Goal: Task Accomplishment & Management: Use online tool/utility

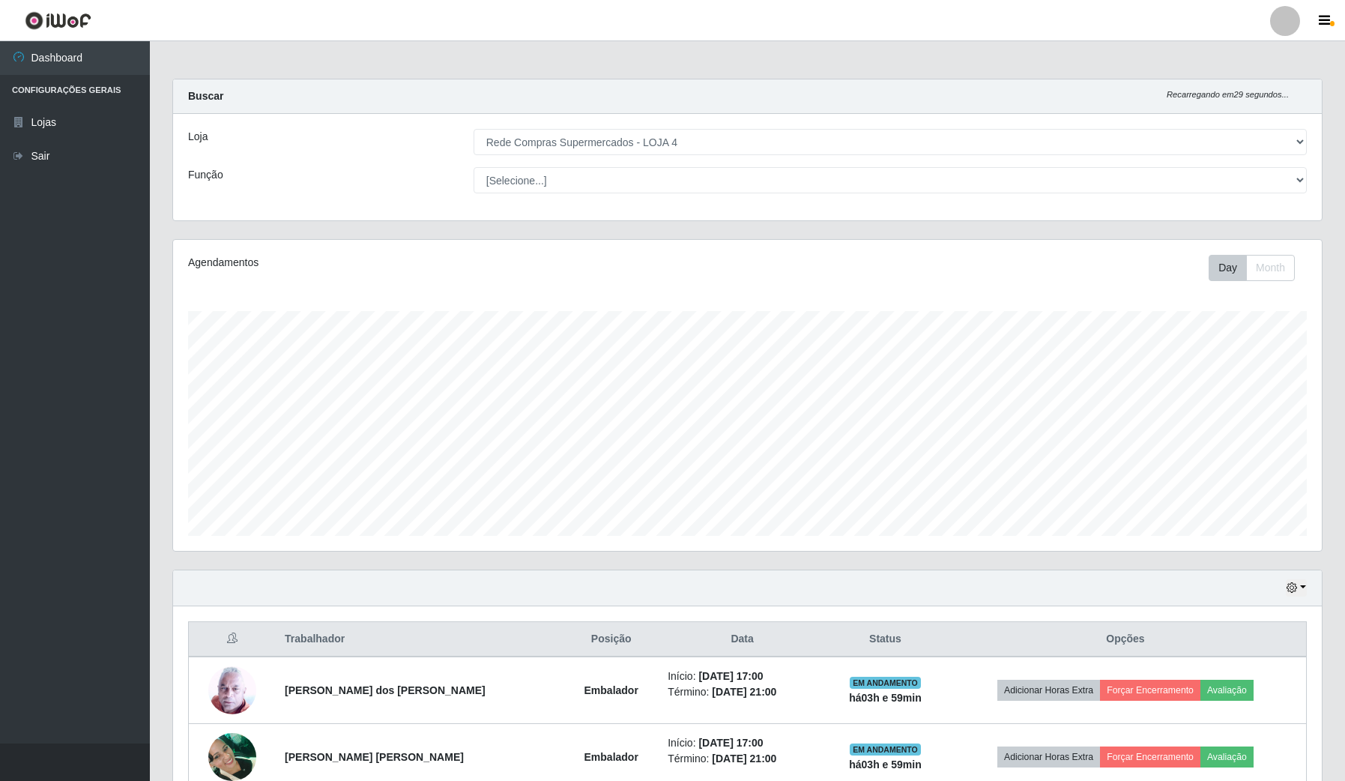
select select "159"
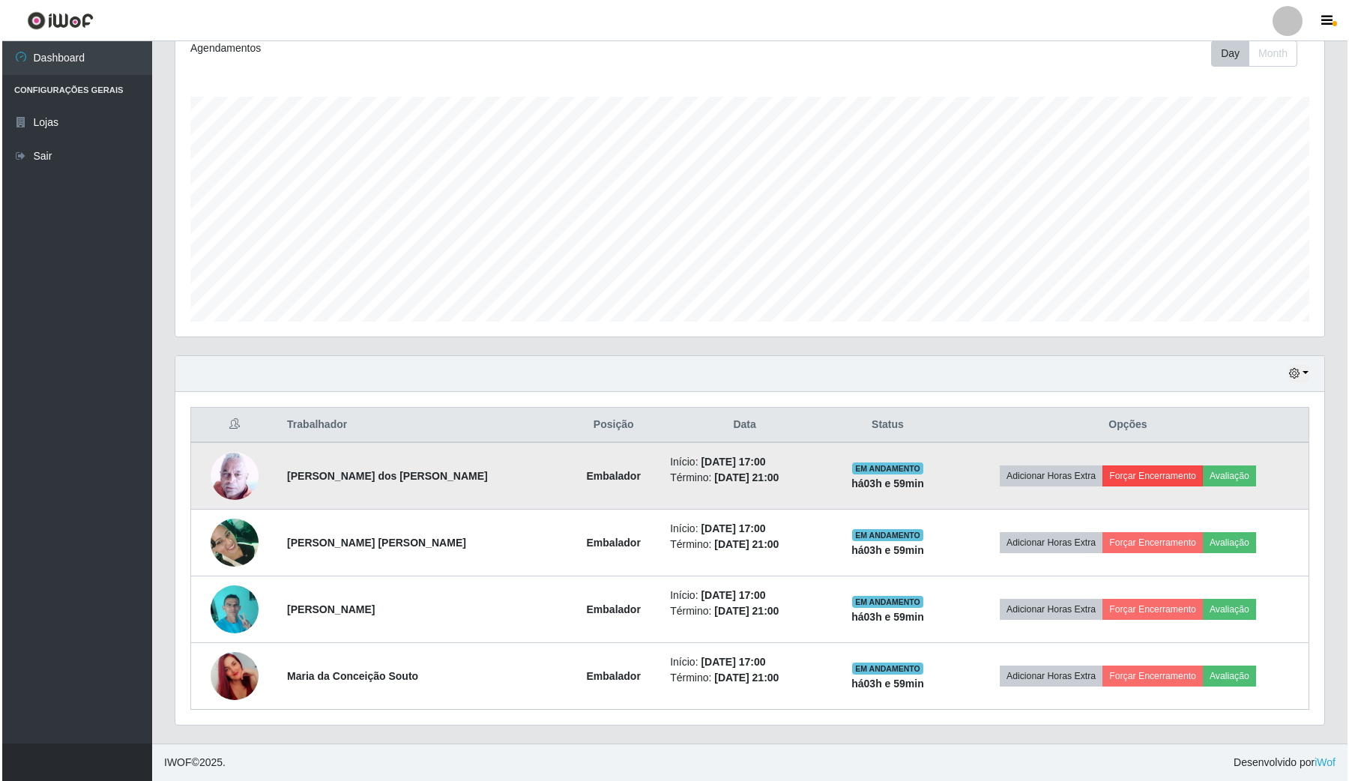
scroll to position [312, 1148]
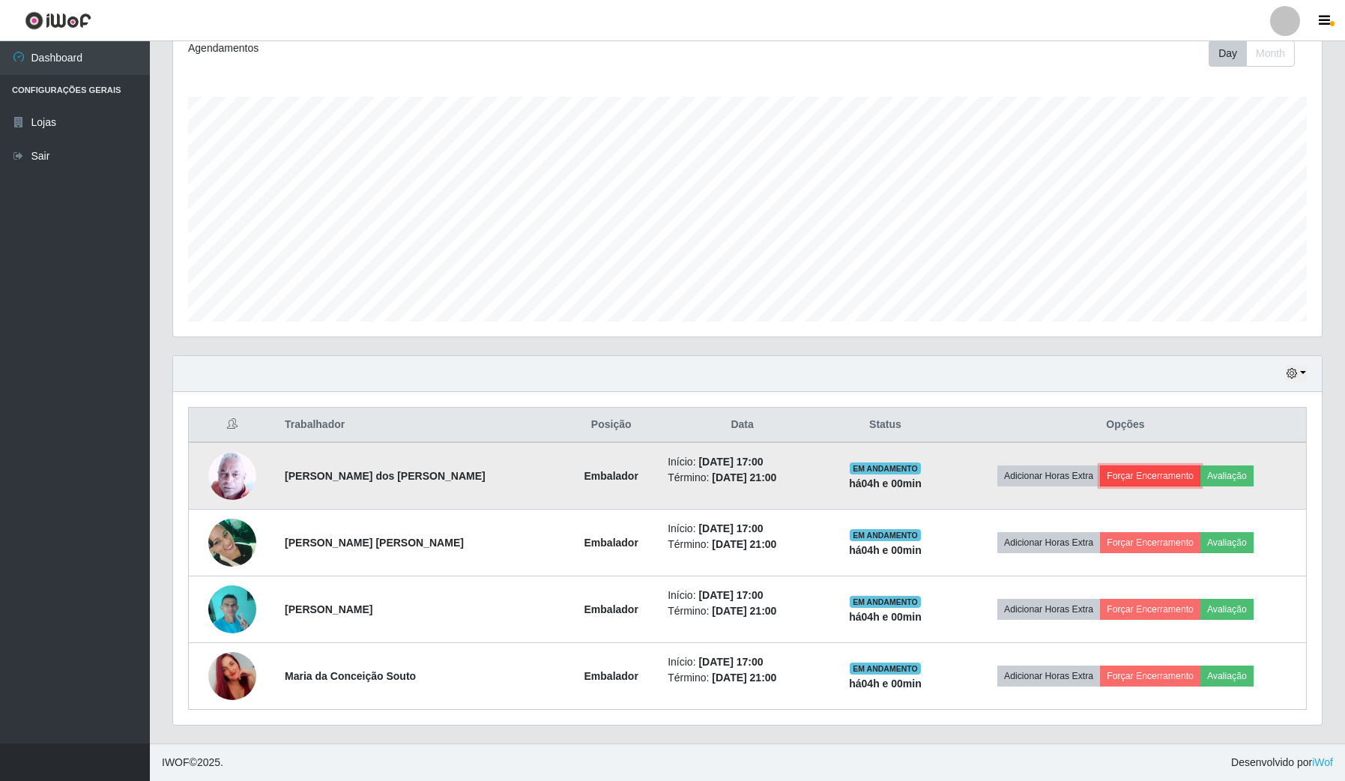
click at [1165, 470] on button "Forçar Encerramento" at bounding box center [1150, 475] width 100 height 21
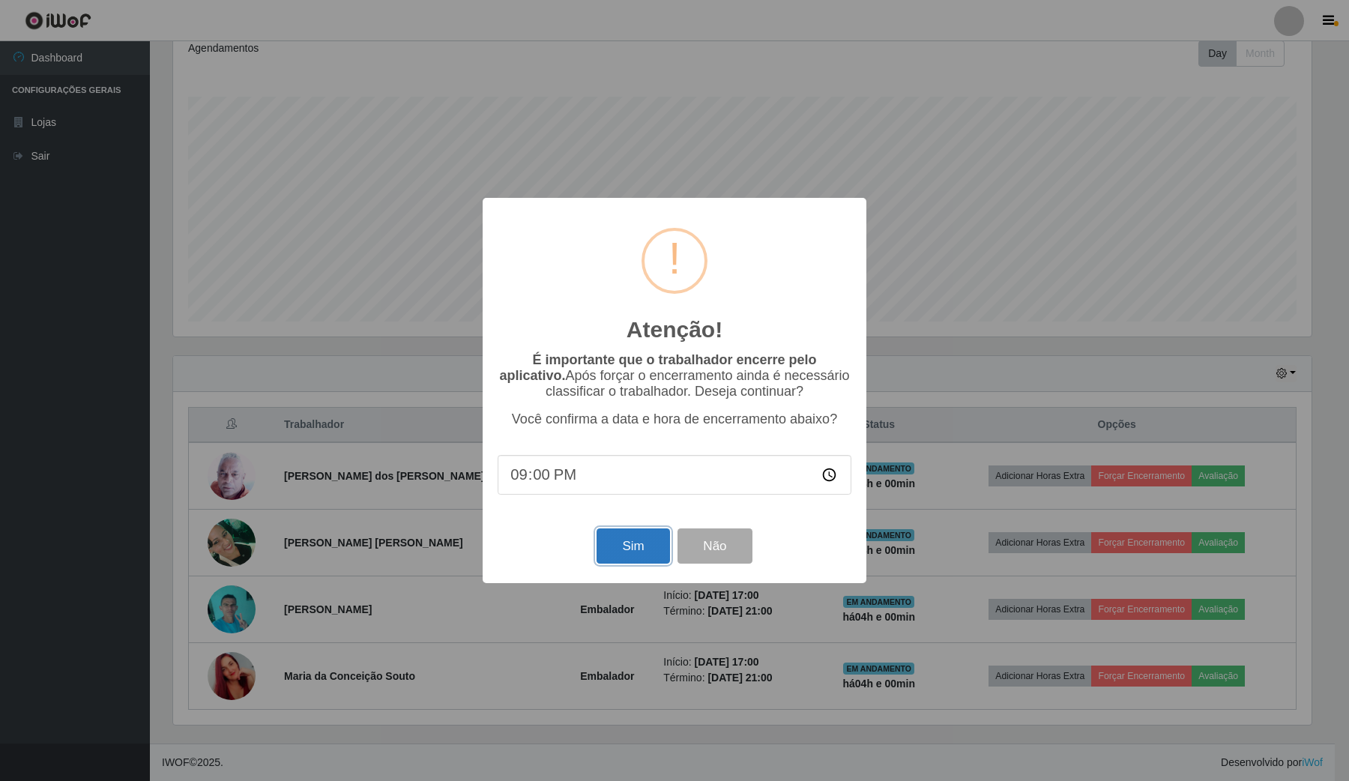
click at [623, 547] on button "Sim" at bounding box center [633, 545] width 73 height 35
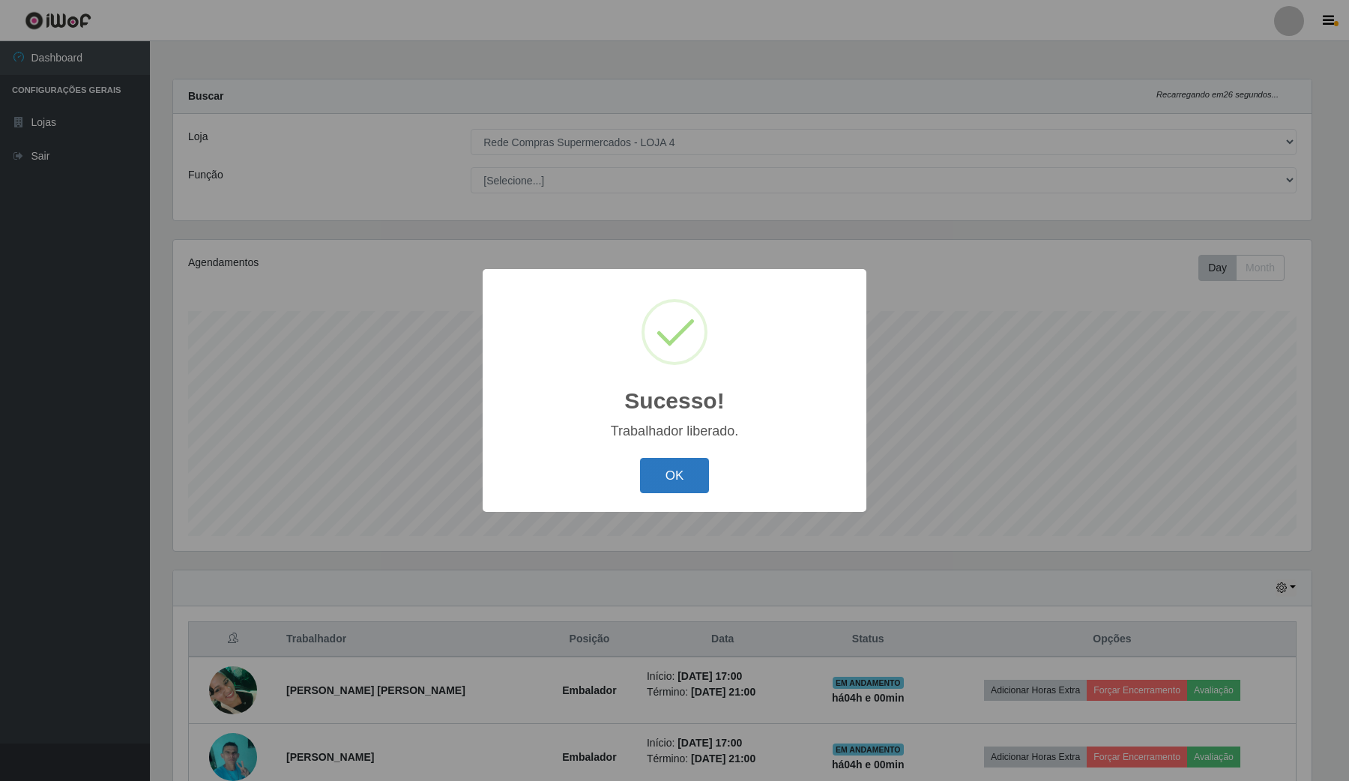
click at [701, 474] on button "OK" at bounding box center [675, 475] width 70 height 35
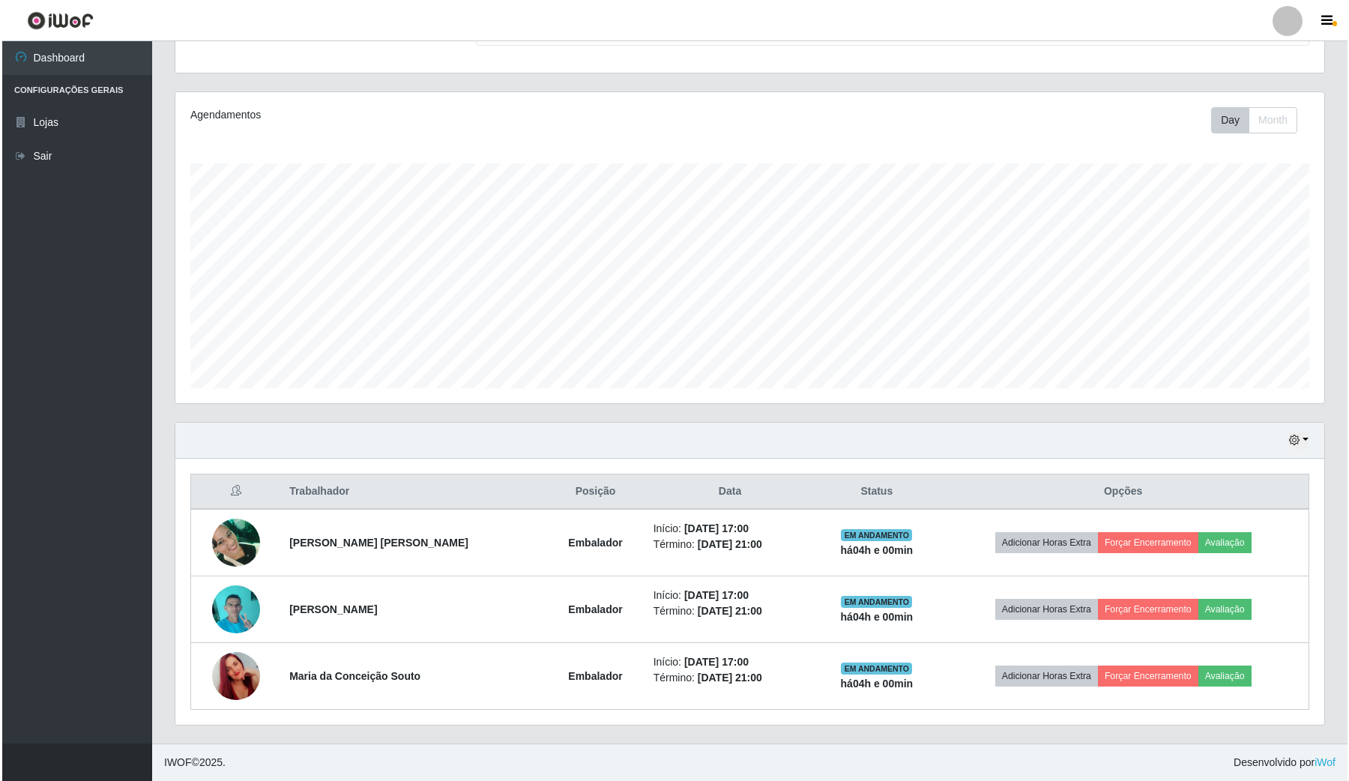
scroll to position [150, 0]
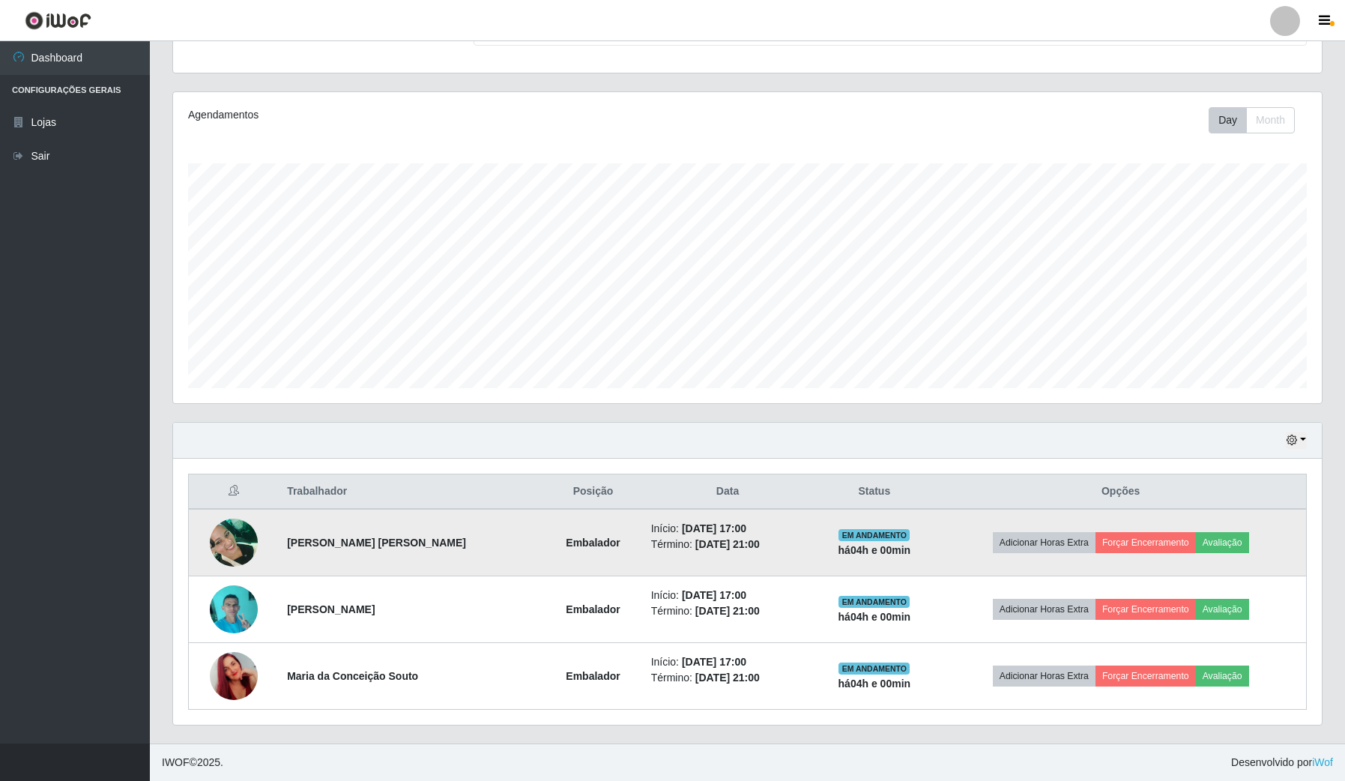
click at [1158, 555] on td "Adicionar Horas Extra Forçar Encerramento Avaliação" at bounding box center [1120, 542] width 371 height 67
click at [1154, 546] on button "Forçar Encerramento" at bounding box center [1146, 542] width 100 height 21
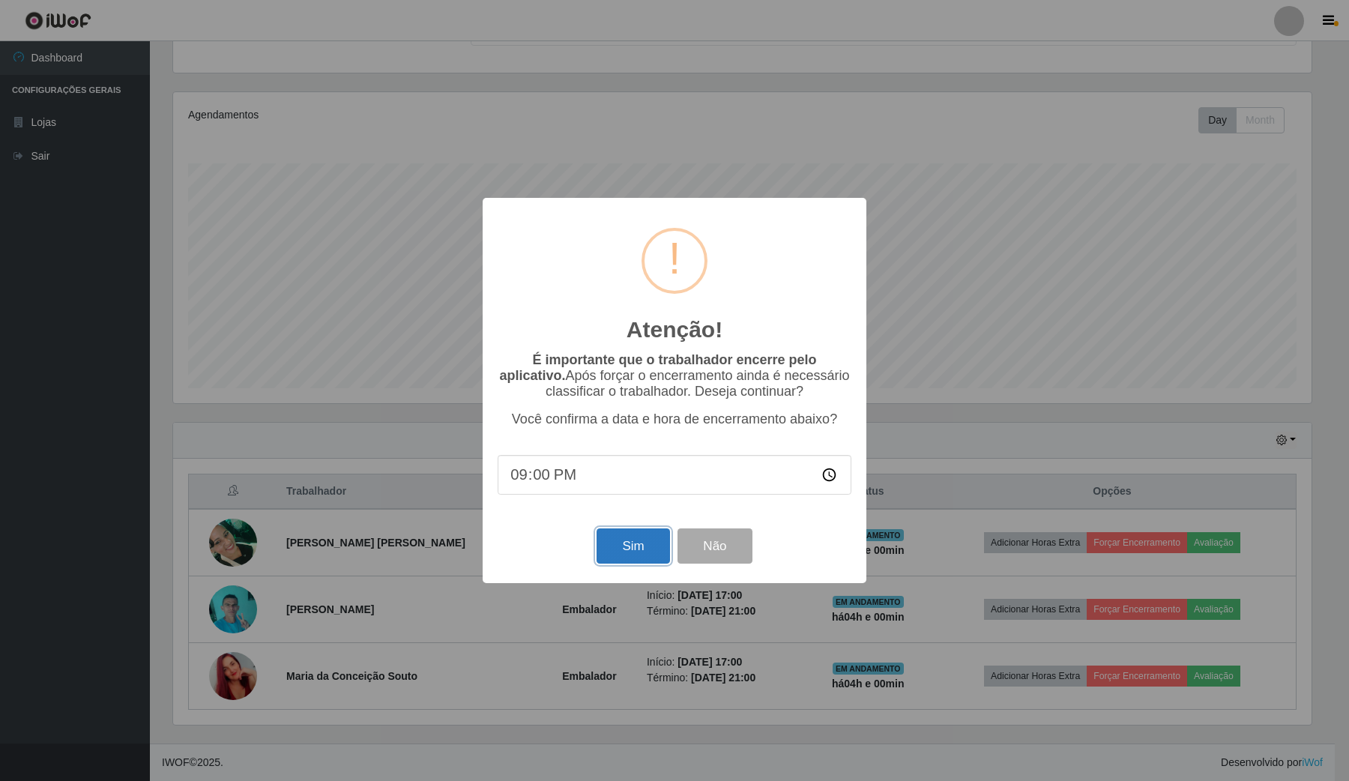
click at [617, 553] on button "Sim" at bounding box center [633, 545] width 73 height 35
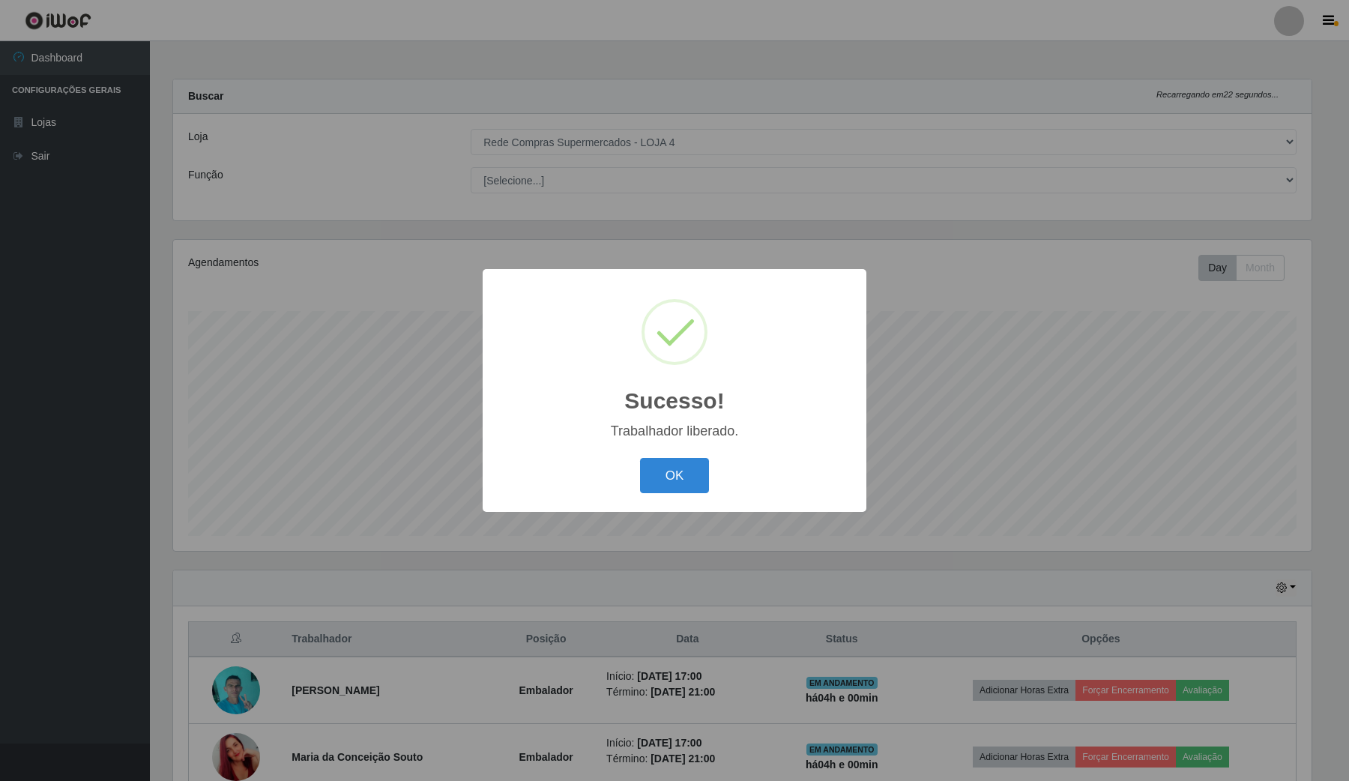
drag, startPoint x: 667, startPoint y: 466, endPoint x: 690, endPoint y: 465, distance: 23.2
click at [667, 465] on button "OK" at bounding box center [675, 475] width 70 height 35
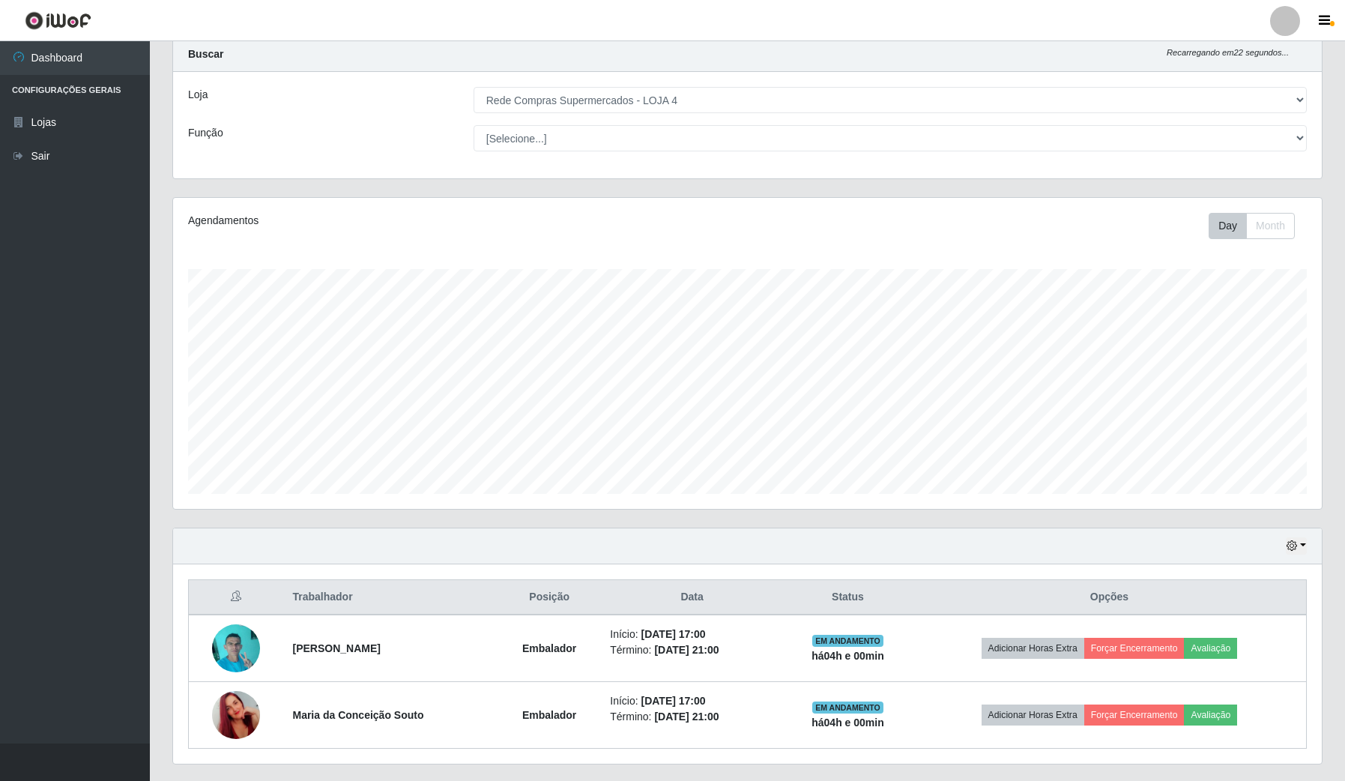
scroll to position [82, 0]
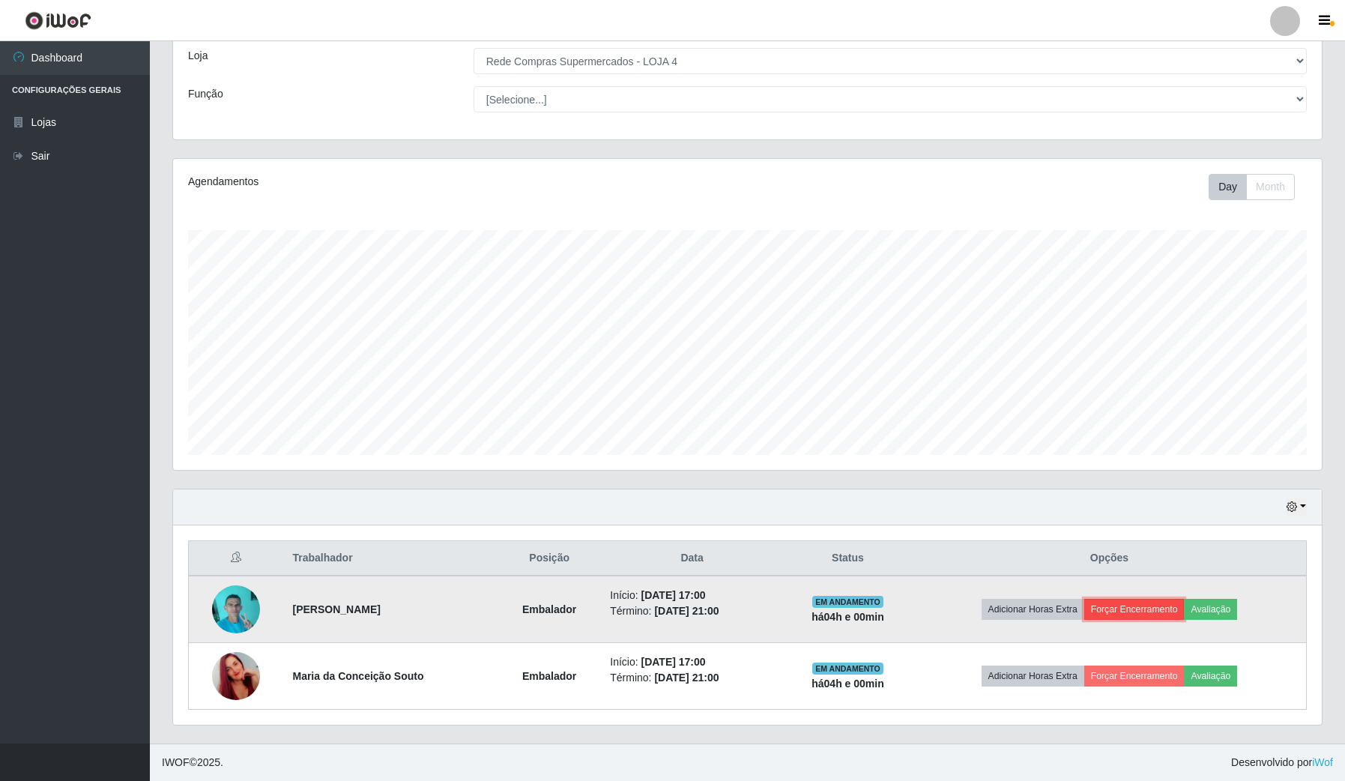
click at [1144, 599] on button "Forçar Encerramento" at bounding box center [1134, 609] width 100 height 21
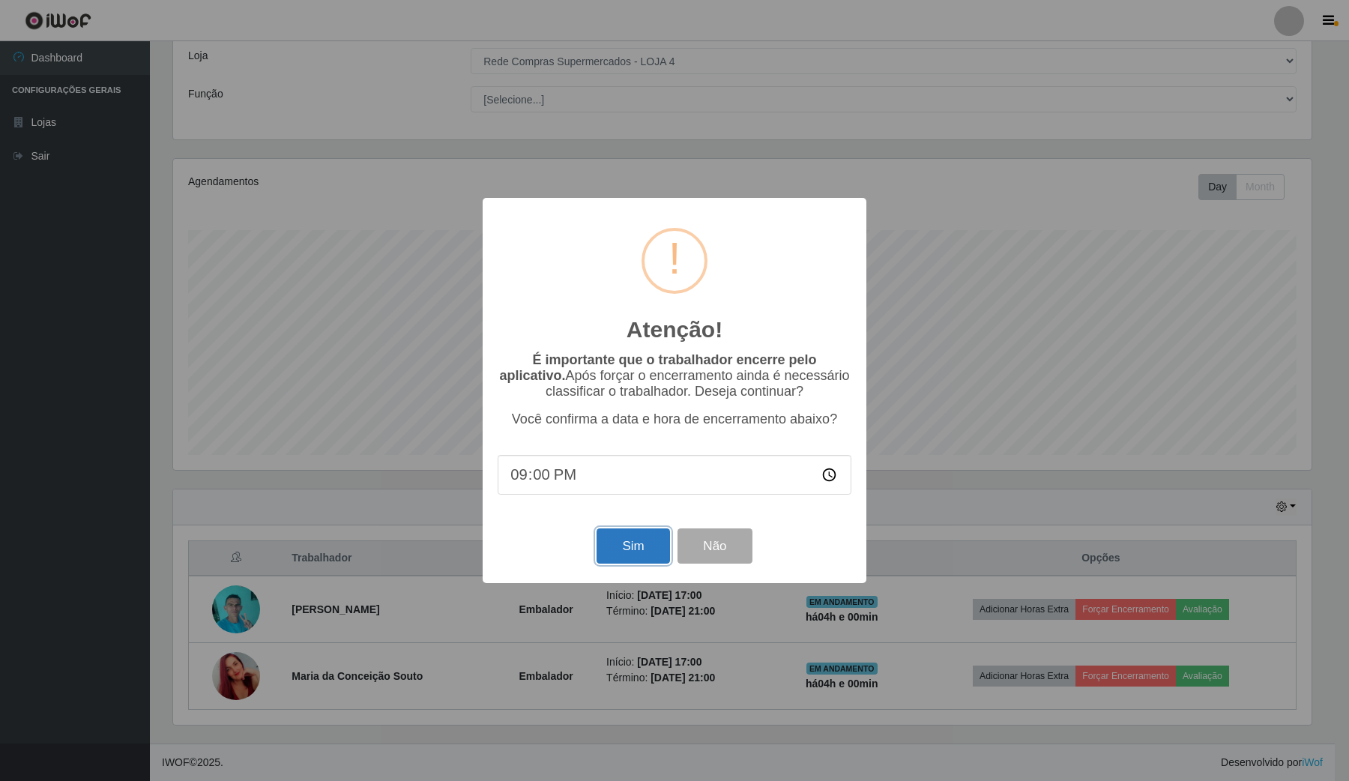
click at [651, 542] on button "Sim" at bounding box center [633, 545] width 73 height 35
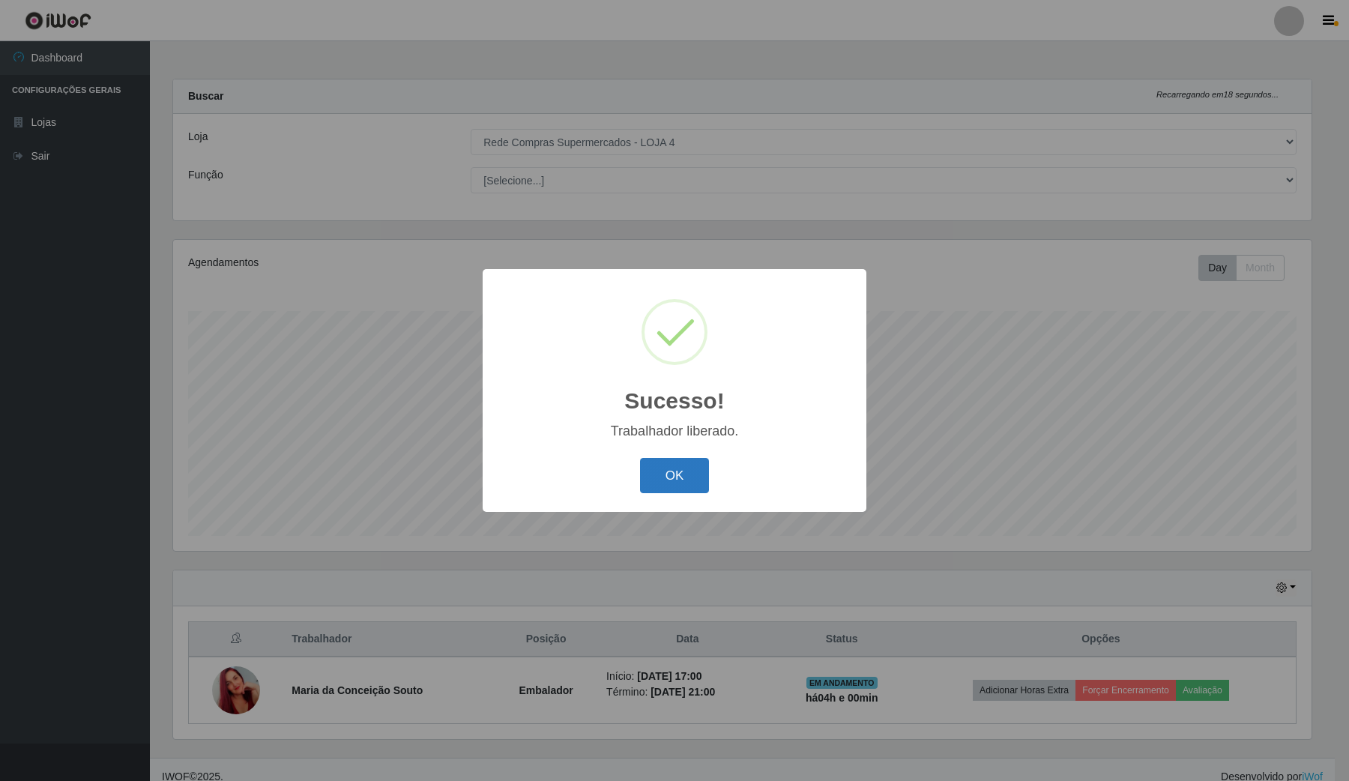
click at [684, 461] on button "OK" at bounding box center [675, 475] width 70 height 35
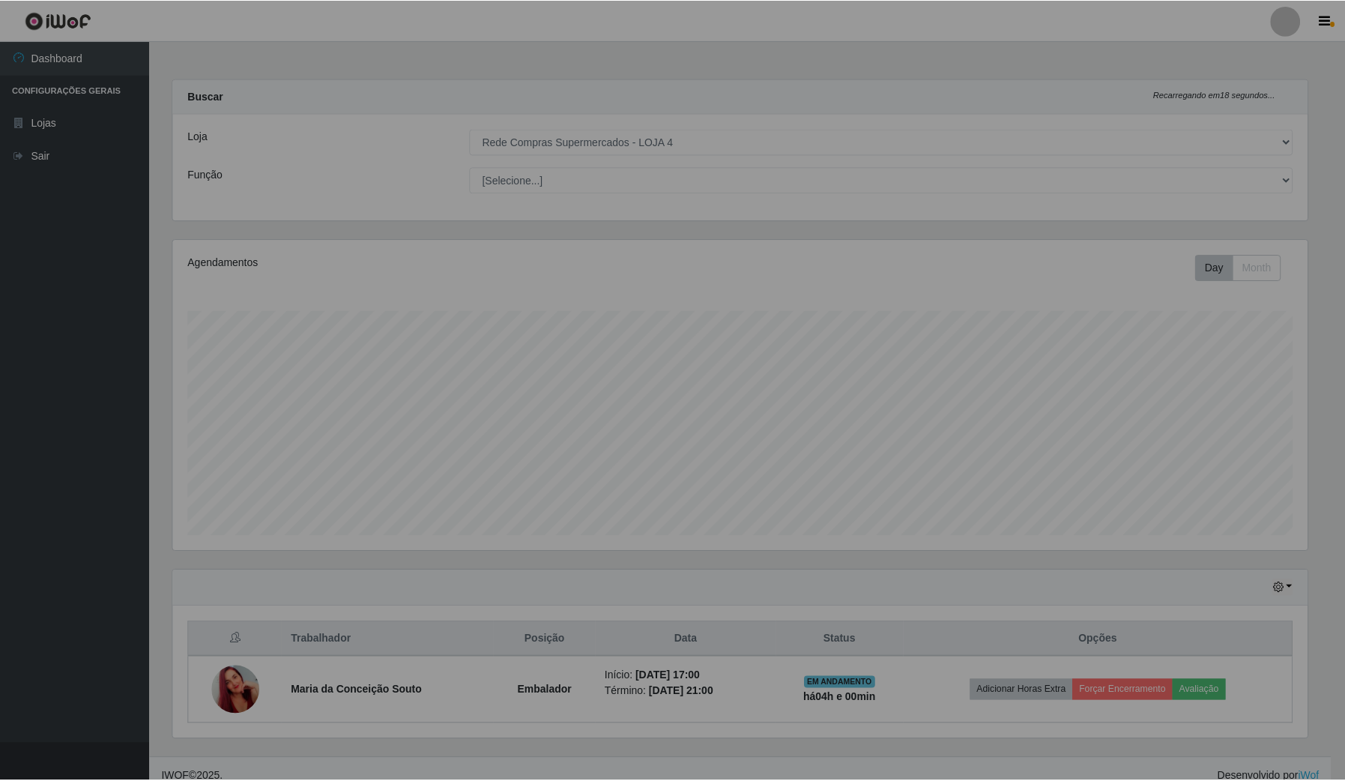
scroll to position [0, 0]
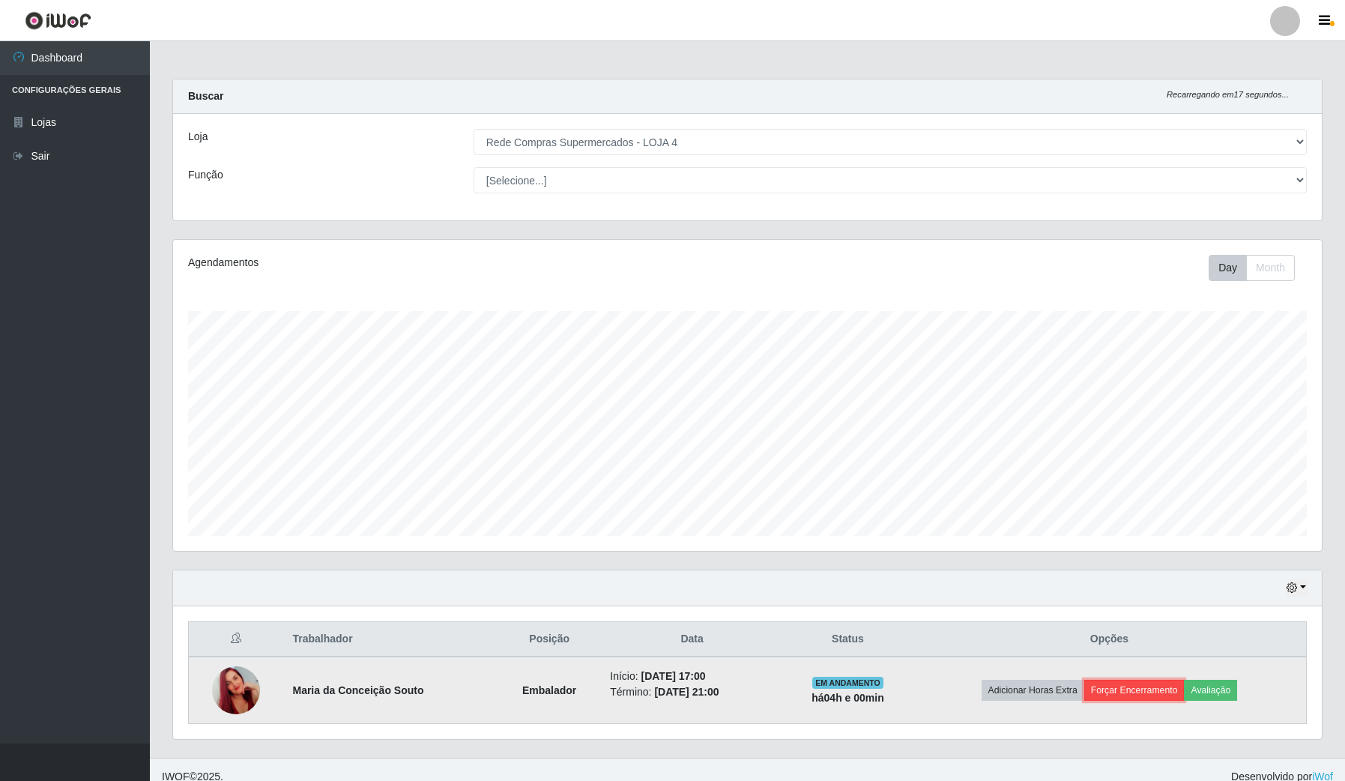
click at [1156, 694] on button "Forçar Encerramento" at bounding box center [1134, 690] width 100 height 21
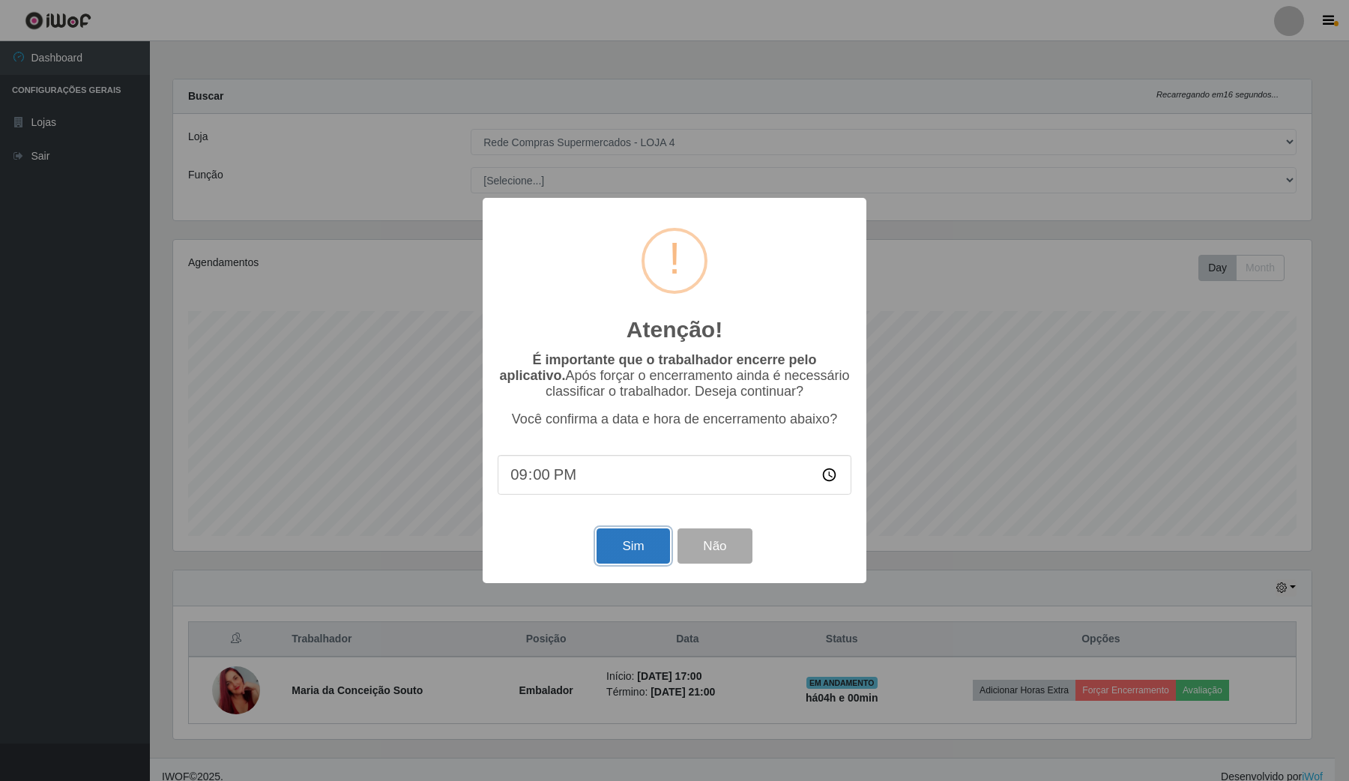
click at [618, 553] on button "Sim" at bounding box center [633, 545] width 73 height 35
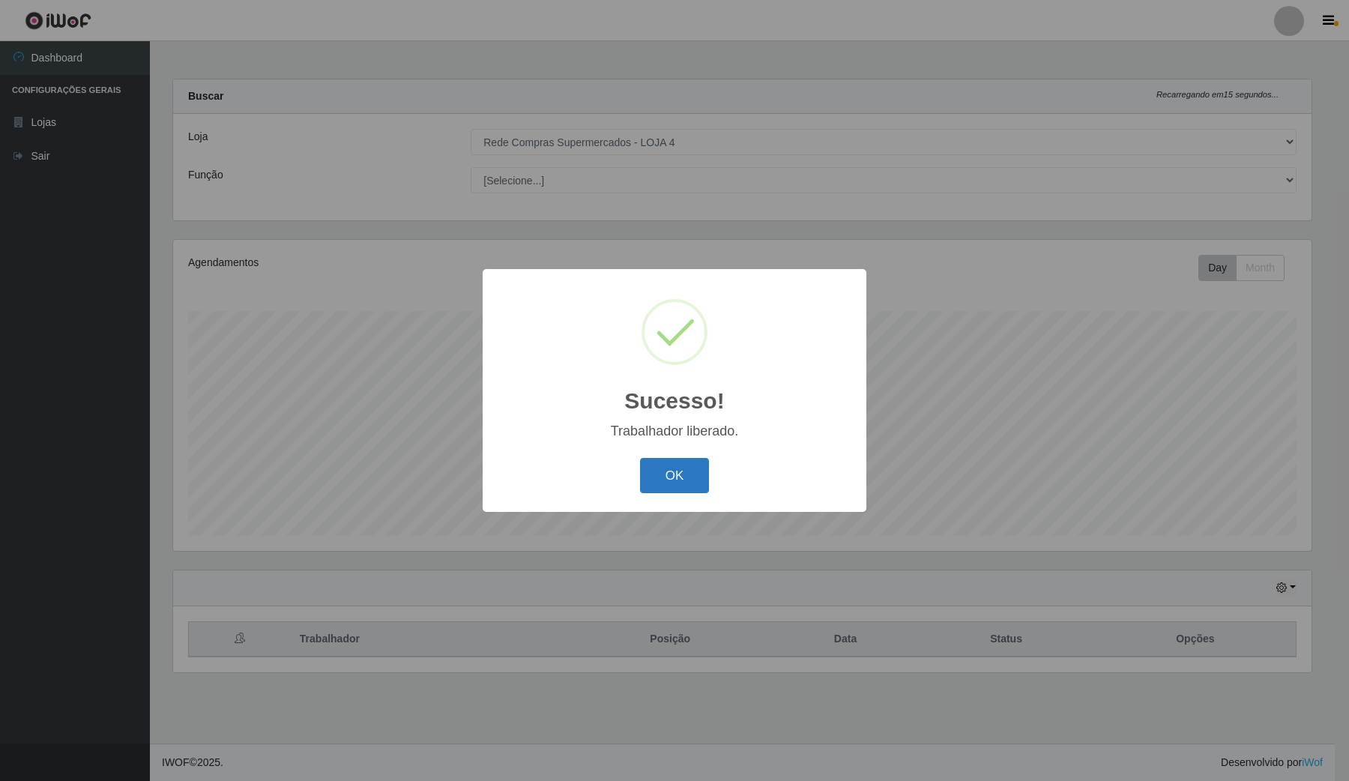
click at [665, 477] on button "OK" at bounding box center [675, 475] width 70 height 35
